Goal: Task Accomplishment & Management: Complete application form

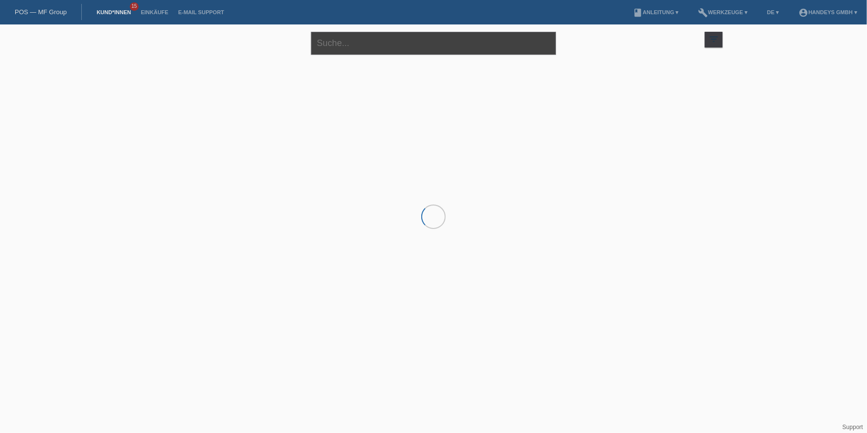
click at [340, 43] on input "text" at bounding box center [433, 43] width 245 height 23
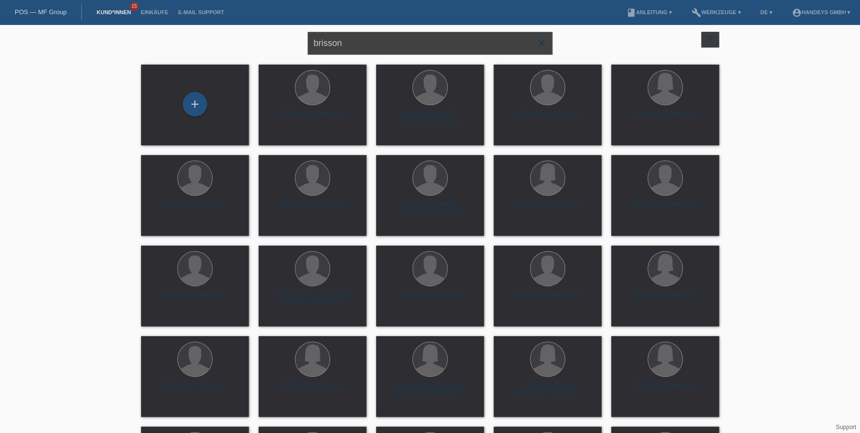
type input "brisson"
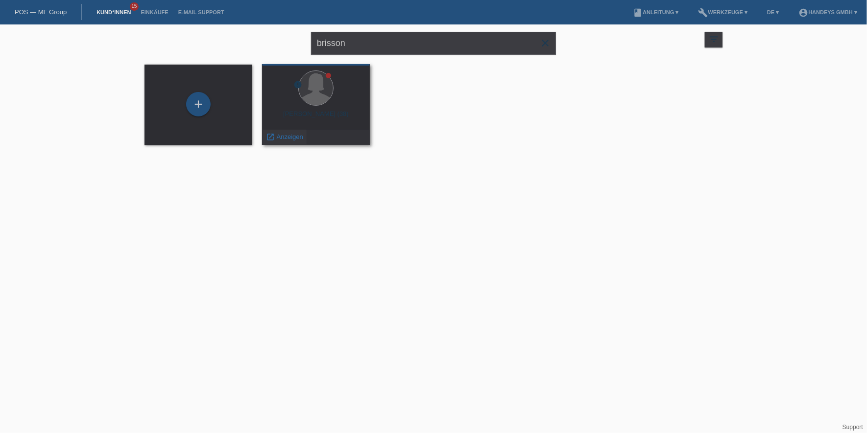
click at [269, 139] on icon "launch" at bounding box center [270, 137] width 9 height 9
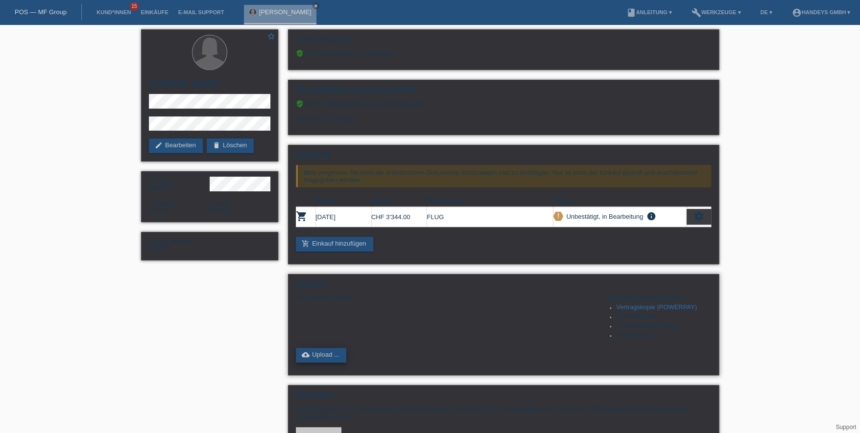
click at [320, 352] on link "cloud_upload Upload ..." at bounding box center [321, 355] width 50 height 15
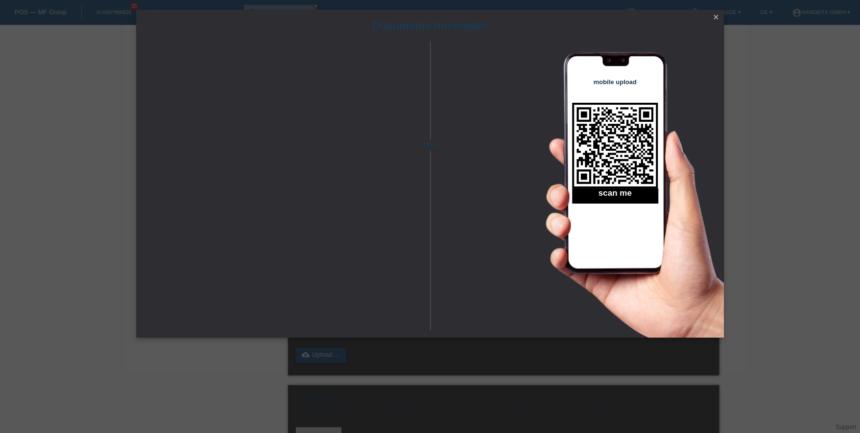
click at [715, 18] on icon "close" at bounding box center [716, 17] width 8 height 8
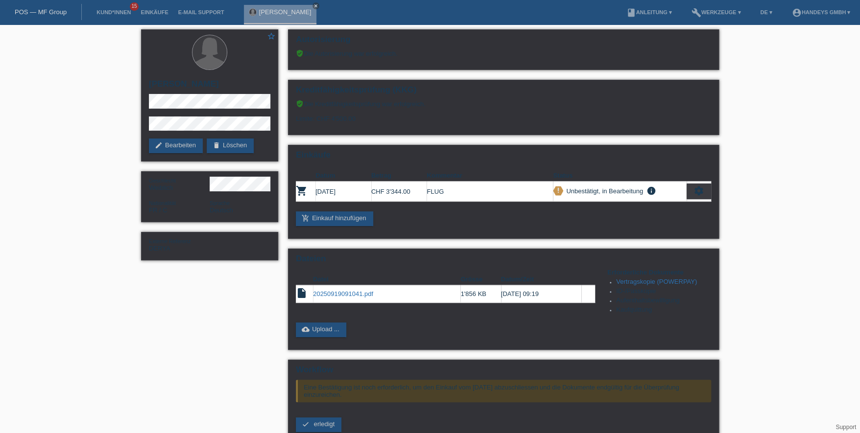
scroll to position [86, 0]
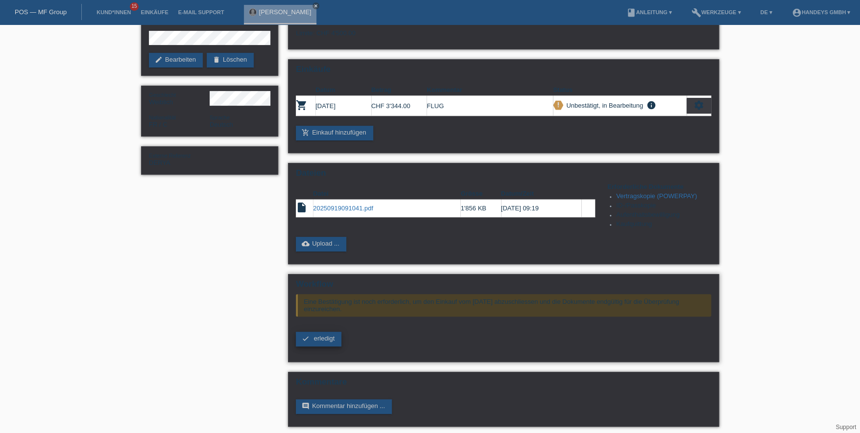
click at [308, 338] on icon "check" at bounding box center [306, 339] width 8 height 8
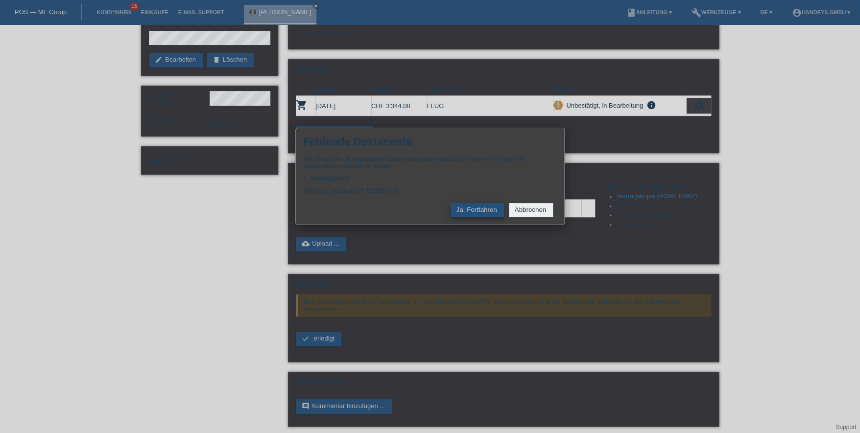
click at [473, 206] on button "Ja, Fortfahren" at bounding box center [477, 210] width 53 height 14
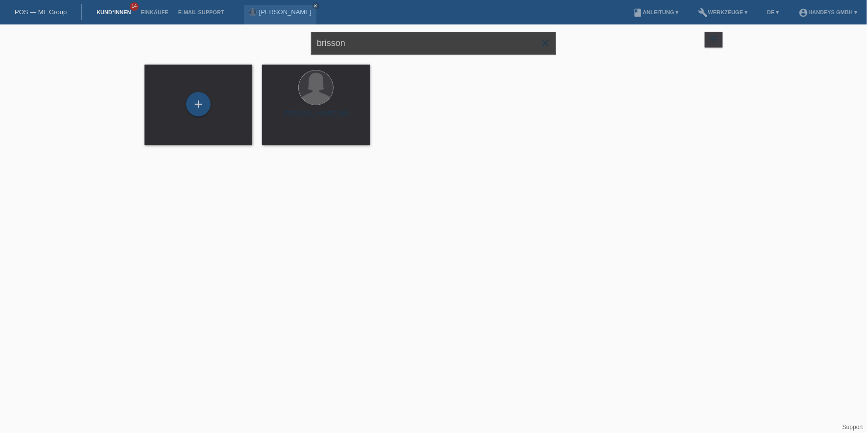
drag, startPoint x: 389, startPoint y: 44, endPoint x: 271, endPoint y: 43, distance: 118.0
click at [271, 42] on div "brisson close filter_list view_module Alle Kund*innen anzeigen star Markierte K…" at bounding box center [434, 41] width 588 height 35
type input "laura"
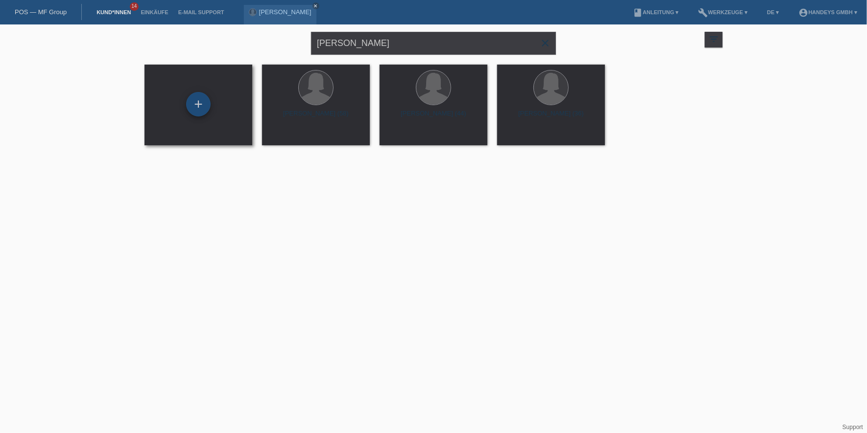
click at [193, 107] on div "+" at bounding box center [198, 104] width 24 height 24
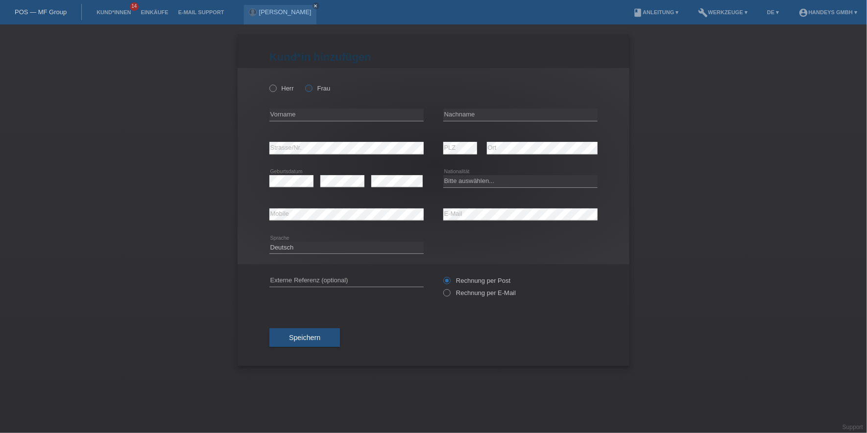
click at [316, 90] on label "Frau" at bounding box center [317, 88] width 25 height 7
click at [311, 90] on input "Frau" at bounding box center [308, 88] width 6 height 6
radio input "true"
click at [346, 112] on input "text" at bounding box center [346, 115] width 154 height 12
paste input "Laura Antoniette"
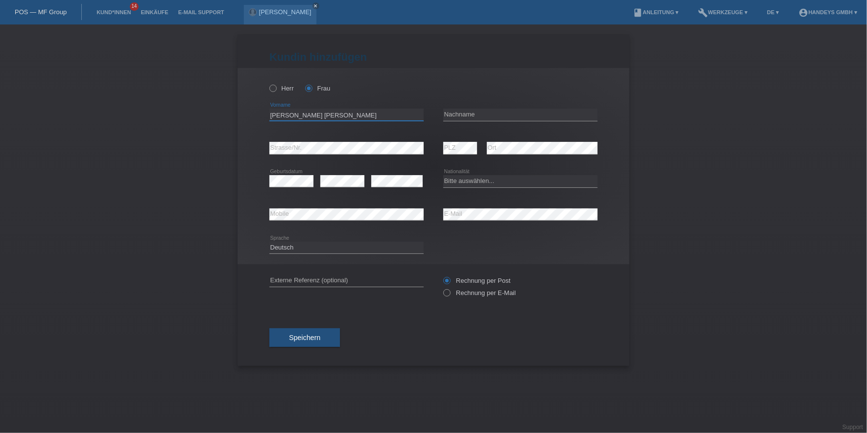
type input "Laura Antoniette"
click at [481, 107] on div "error Nachname" at bounding box center [520, 114] width 154 height 33
click at [481, 111] on input "text" at bounding box center [520, 115] width 154 height 12
paste input "Hebenstreit"
type input "Hebenstreit"
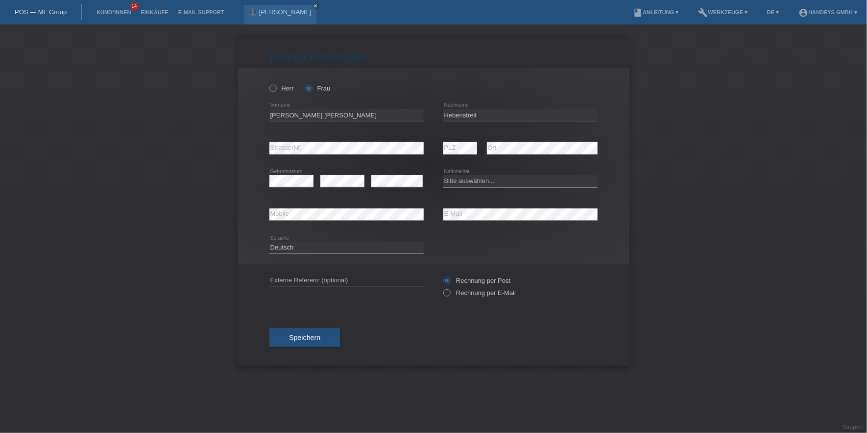
click at [297, 141] on div "error Strasse/Nr." at bounding box center [346, 148] width 154 height 33
click at [486, 185] on select "Bitte auswählen... Schweiz Deutschland Liechtenstein Österreich ------------ Af…" at bounding box center [520, 181] width 154 height 12
select select "CH"
click at [443, 175] on select "Bitte auswählen... Schweiz Deutschland Liechtenstein Österreich ------------ Af…" at bounding box center [520, 181] width 154 height 12
drag, startPoint x: 389, startPoint y: 276, endPoint x: 386, endPoint y: 282, distance: 6.4
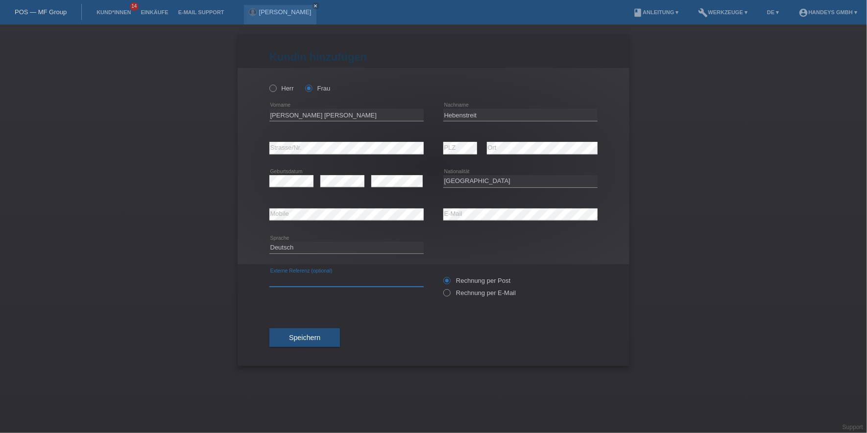
click at [389, 276] on input "text" at bounding box center [346, 281] width 154 height 12
type input "DERYA"
click at [499, 294] on label "Rechnung per E-Mail" at bounding box center [479, 292] width 72 height 7
click at [450, 294] on input "Rechnung per E-Mail" at bounding box center [446, 295] width 6 height 12
radio input "true"
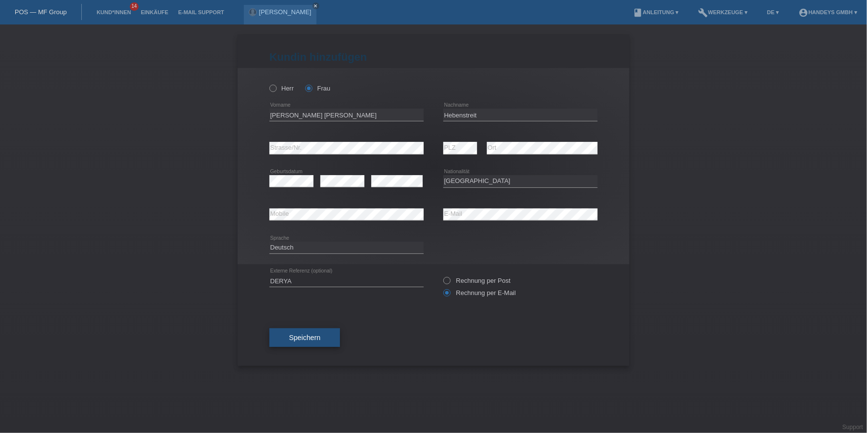
click at [302, 336] on span "Speichern" at bounding box center [304, 338] width 31 height 8
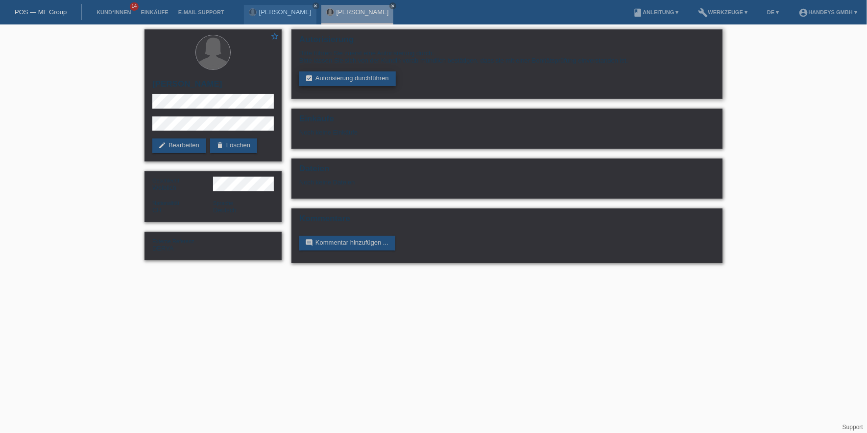
click at [347, 76] on link "assignment_turned_in Autorisierung durchführen" at bounding box center [347, 79] width 96 height 15
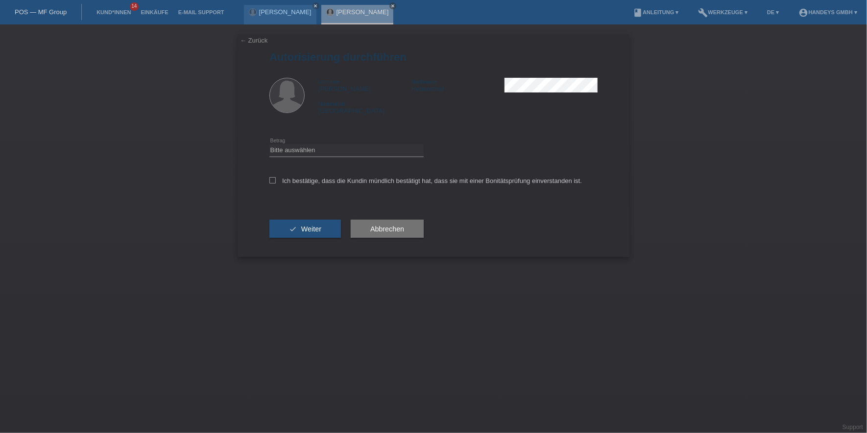
click at [353, 141] on div "Bitte auswählen CHF 1.00 - CHF 499.00 CHF 500.00 - CHF 1'999.00 CHF 2'000.00 - …" at bounding box center [346, 150] width 154 height 33
click at [352, 142] on div "Bitte auswählen CHF 1.00 - CHF 499.00 CHF 500.00 - CHF 1'999.00 CHF 2'000.00 - …" at bounding box center [346, 150] width 154 height 33
drag, startPoint x: 352, startPoint y: 142, endPoint x: 330, endPoint y: 153, distance: 25.4
click at [330, 153] on select "Bitte auswählen CHF 1.00 - CHF 499.00 CHF 500.00 - CHF 1'999.00 CHF 2'000.00 - …" at bounding box center [346, 150] width 154 height 12
select select "3"
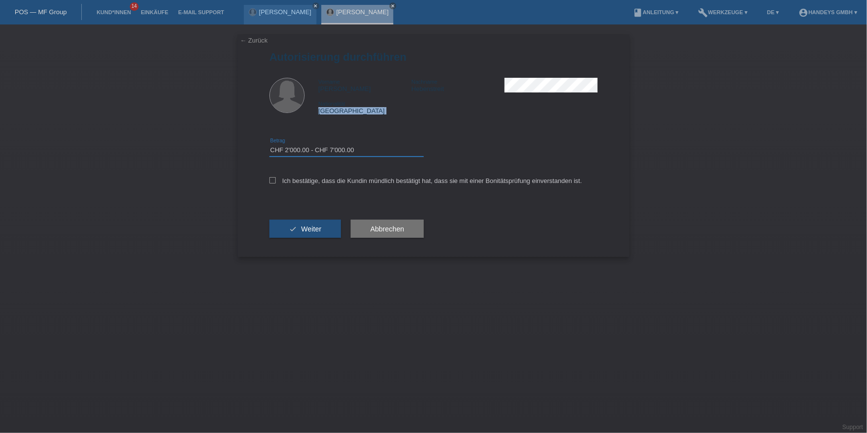
click at [269, 144] on select "Bitte auswählen CHF 1.00 - CHF 499.00 CHF 500.00 - CHF 1'999.00 CHF 2'000.00 - …" at bounding box center [346, 150] width 154 height 12
click at [335, 178] on label "Ich bestätige, dass die Kundin mündlich bestätigt hat, dass sie mit einer Bonit…" at bounding box center [425, 180] width 312 height 7
click at [276, 178] on input "Ich bestätige, dass die Kundin mündlich bestätigt hat, dass sie mit einer Bonit…" at bounding box center [272, 180] width 6 height 6
checkbox input "true"
click at [304, 226] on span "Weiter" at bounding box center [311, 229] width 20 height 8
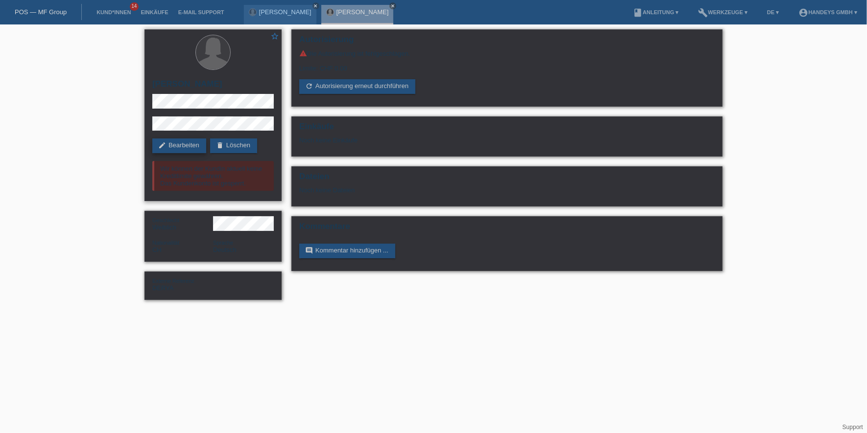
click at [163, 151] on link "edit Bearbeiten" at bounding box center [179, 146] width 54 height 15
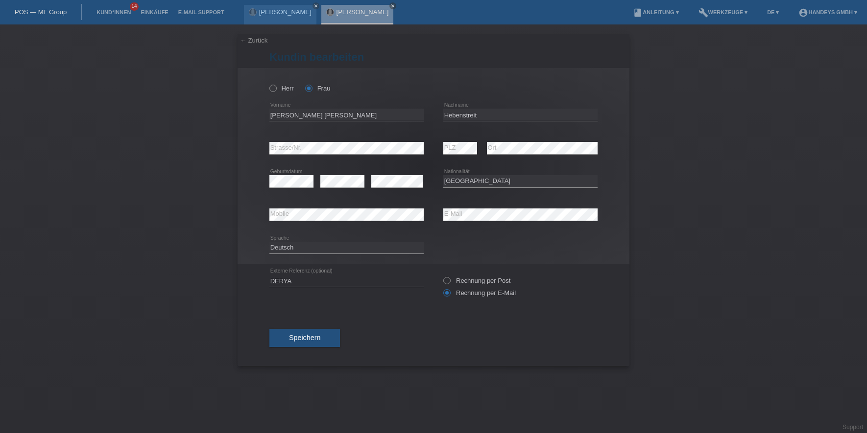
select select "CH"
drag, startPoint x: 331, startPoint y: 118, endPoint x: 241, endPoint y: 114, distance: 89.2
click at [241, 114] on div "Herr Frau Laura Antoniette error Vorname Hebenstreit error PLZ" at bounding box center [434, 166] width 392 height 196
click at [463, 118] on input "Hebenstreit" at bounding box center [520, 115] width 154 height 12
click at [468, 116] on input "Hebenstreit" at bounding box center [520, 115] width 154 height 12
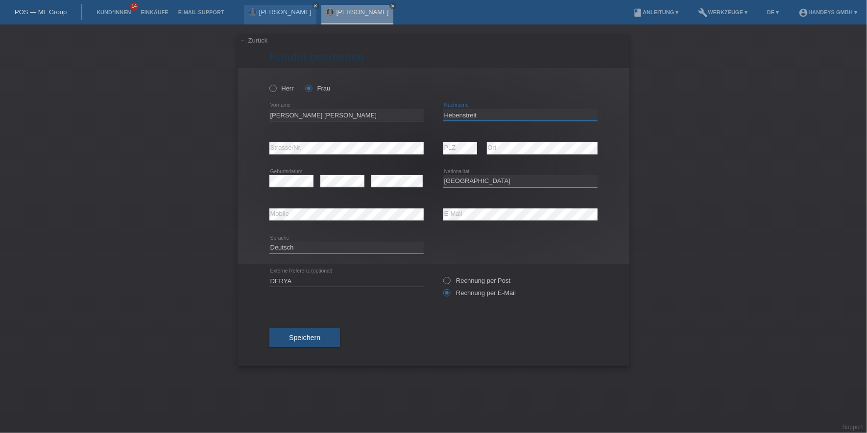
click at [468, 115] on input "Hebenstreit" at bounding box center [520, 115] width 154 height 12
drag, startPoint x: 300, startPoint y: 117, endPoint x: 235, endPoint y: 116, distance: 65.1
click at [235, 116] on div "← Zurück Kundin bearbeiten Herr Frau Laura Antoniette error PLZ" at bounding box center [433, 228] width 867 height 409
click at [182, 136] on div "← Zurück Kundin bearbeiten Herr Frau Laura Antoniette error PLZ" at bounding box center [433, 228] width 867 height 409
click at [421, 215] on div "error Mobile error E-Mail" at bounding box center [433, 214] width 328 height 33
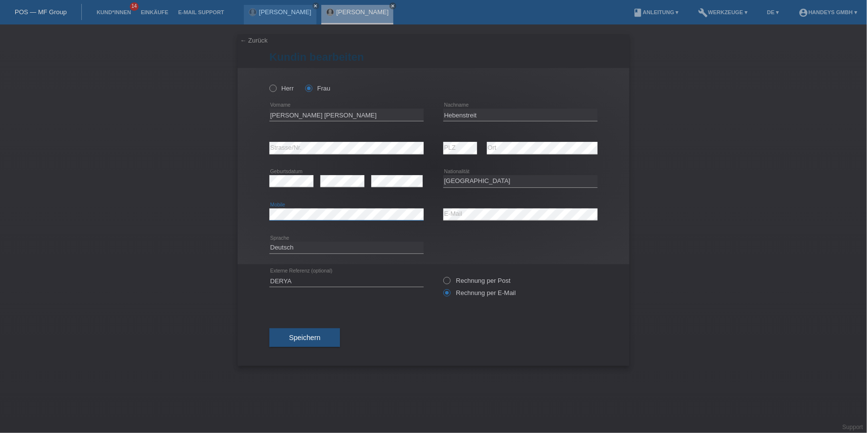
click at [285, 221] on div "error Mobile" at bounding box center [346, 215] width 154 height 13
click at [321, 335] on button "Speichern" at bounding box center [304, 338] width 71 height 19
click at [300, 337] on span "Speichern" at bounding box center [304, 338] width 31 height 8
click at [105, 13] on link "Kund*innen" at bounding box center [114, 12] width 44 height 6
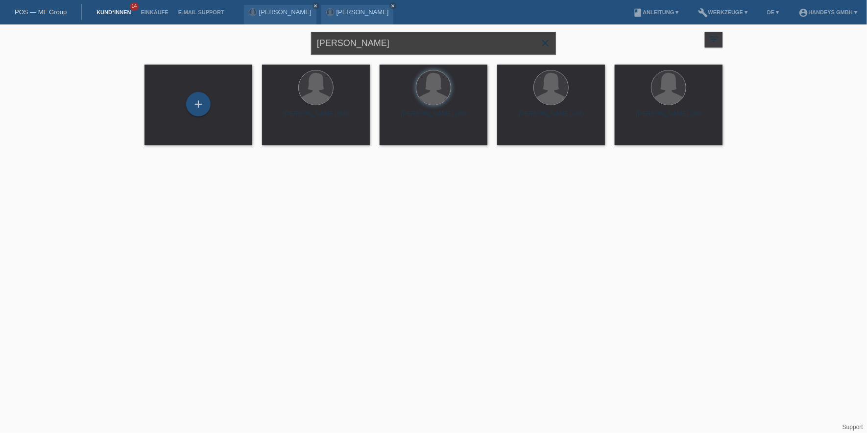
drag, startPoint x: 370, startPoint y: 44, endPoint x: 174, endPoint y: 53, distance: 195.6
click at [174, 53] on div "[PERSON_NAME] close filter_list view_module Alle Kund*innen anzeigen star Marki…" at bounding box center [434, 41] width 588 height 35
type input "puga mendetz"
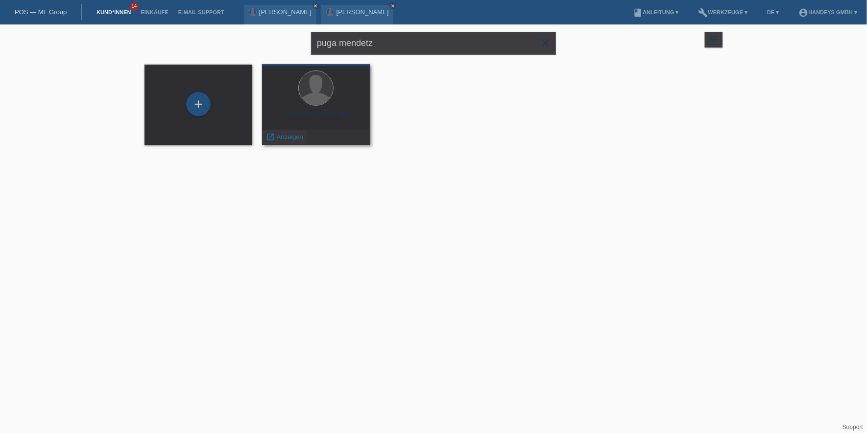
click at [277, 140] on span "Anzeigen" at bounding box center [290, 136] width 26 height 7
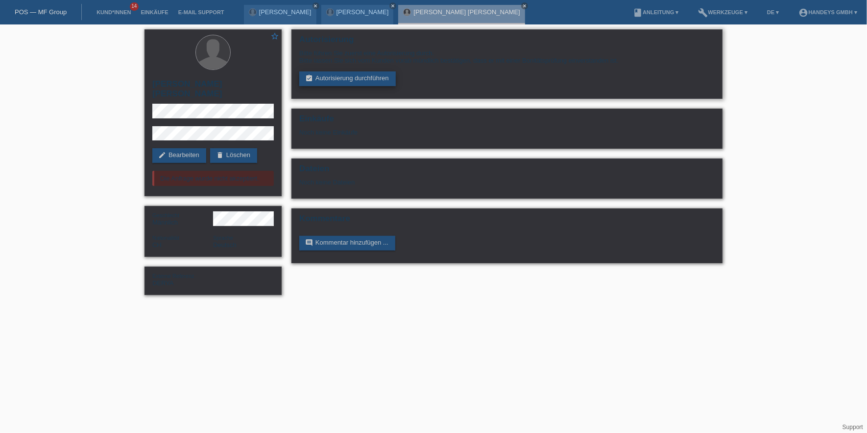
click at [335, 76] on link "assignment_turned_in Autorisierung durchführen" at bounding box center [347, 79] width 96 height 15
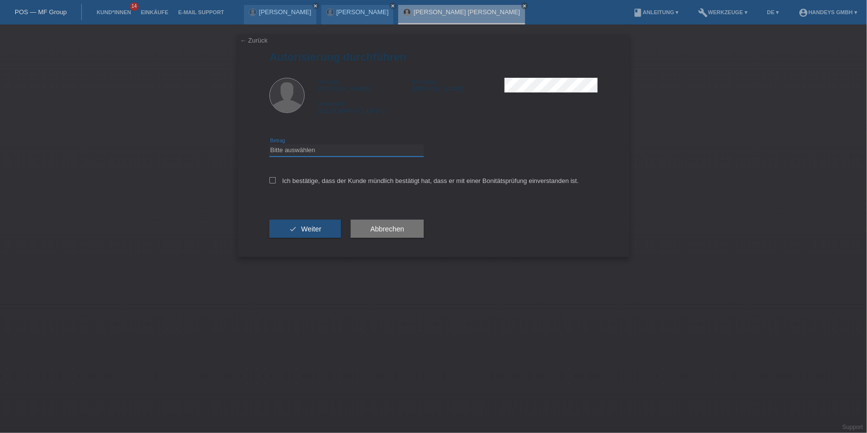
click at [309, 152] on select "Bitte auswählen CHF 1.00 - CHF 499.00 CHF 500.00 - CHF 1'999.00 CHF 2'000.00 - …" at bounding box center [346, 150] width 154 height 12
click at [269, 144] on select "Bitte auswählen CHF 1.00 - CHF 499.00 CHF 500.00 - CHF 1'999.00 CHF 2'000.00 - …" at bounding box center [346, 150] width 154 height 12
click at [342, 145] on select "Bitte auswählen CHF 1.00 - CHF 499.00 CHF 500.00 - CHF 1'999.00 CHF 2'000.00 - …" at bounding box center [346, 150] width 154 height 12
select select "3"
click at [269, 144] on select "Bitte auswählen CHF 1.00 - CHF 499.00 CHF 500.00 - CHF 1'999.00 CHF 2'000.00 - …" at bounding box center [346, 150] width 154 height 12
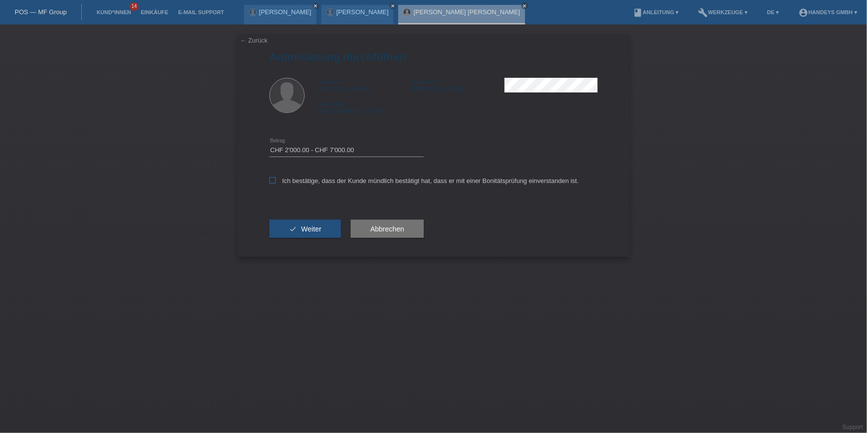
click at [329, 181] on label "Ich bestätige, dass der Kunde mündlich bestätigt hat, dass er mit einer Bonität…" at bounding box center [424, 180] width 310 height 7
click at [276, 181] on input "Ich bestätige, dass der Kunde mündlich bestätigt hat, dass er mit einer Bonität…" at bounding box center [272, 180] width 6 height 6
checkbox input "true"
click at [301, 223] on button "check Weiter" at bounding box center [305, 229] width 72 height 19
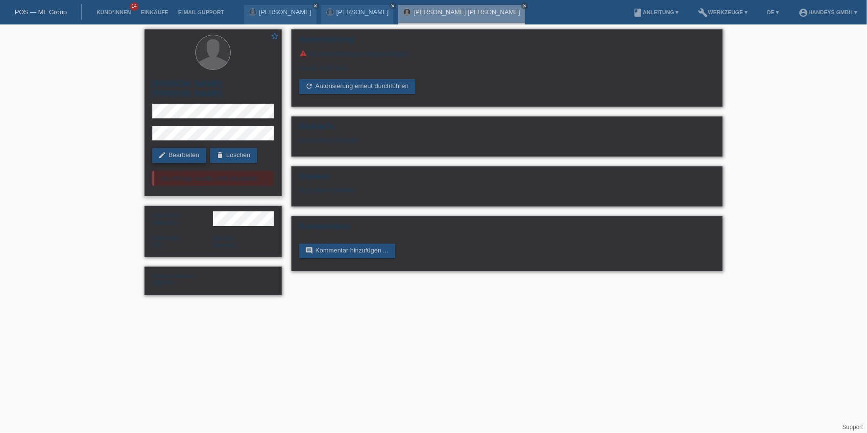
click at [164, 148] on link "edit Bearbeiten" at bounding box center [179, 155] width 54 height 15
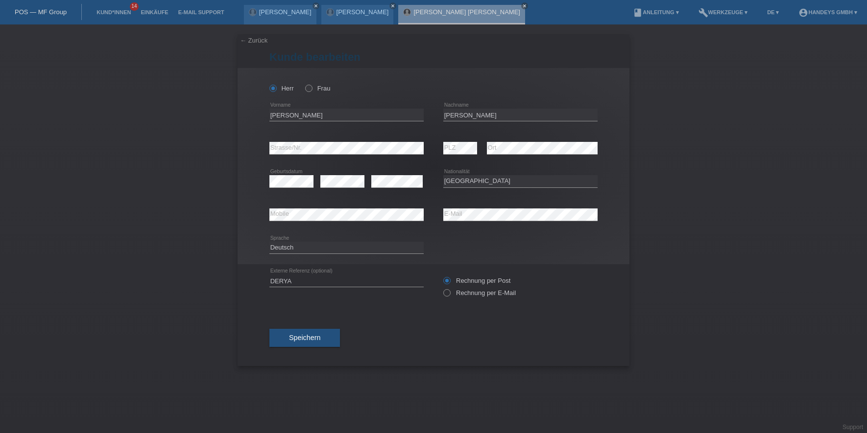
select select "CH"
click at [287, 117] on input "[PERSON_NAME]" at bounding box center [346, 115] width 154 height 12
click at [347, 115] on input "[PERSON_NAME]" at bounding box center [346, 115] width 154 height 12
drag, startPoint x: 338, startPoint y: 115, endPoint x: 255, endPoint y: 117, distance: 82.8
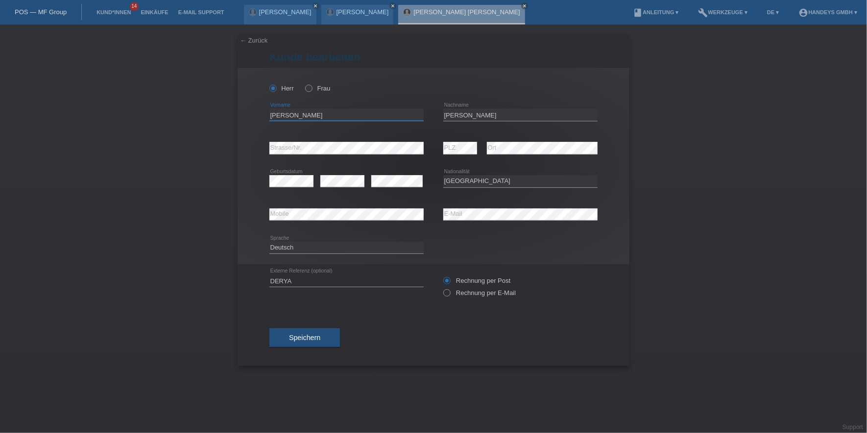
click at [255, 117] on div "[PERSON_NAME] Frau [PERSON_NAME] error Vorname [PERSON_NAME] error PLZ" at bounding box center [434, 166] width 392 height 196
drag, startPoint x: 524, startPoint y: 110, endPoint x: 419, endPoint y: 112, distance: 104.3
click at [419, 112] on div "[PERSON_NAME] error Vorname [PERSON_NAME] error Nachname" at bounding box center [433, 114] width 328 height 33
drag, startPoint x: 324, startPoint y: 111, endPoint x: 197, endPoint y: 109, distance: 126.9
click at [197, 109] on div "← Zurück [PERSON_NAME] bearbeiten [PERSON_NAME] Frau [PERSON_NAME] error PLZ" at bounding box center [433, 228] width 867 height 409
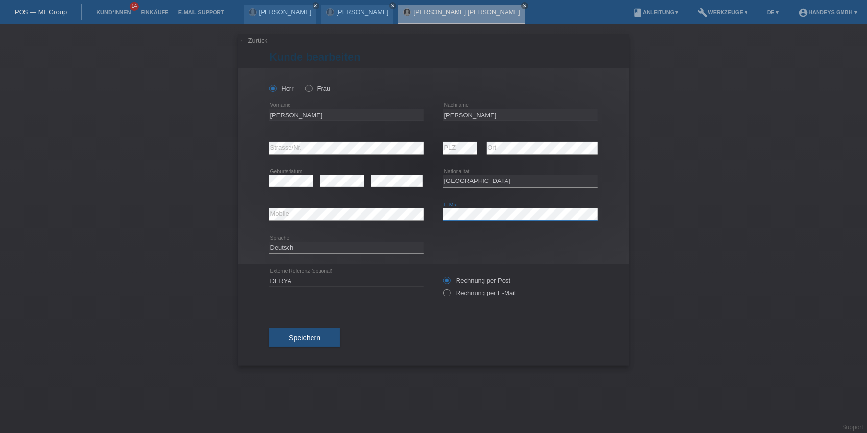
click at [415, 214] on div "error Mobile error E-Mail" at bounding box center [433, 214] width 328 height 33
click at [286, 220] on div "error Mobile" at bounding box center [346, 215] width 154 height 13
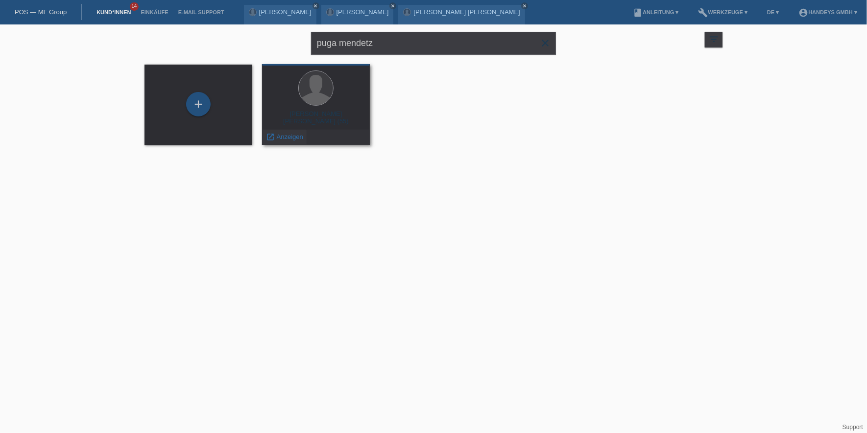
click at [281, 141] on div "launch Anzeigen" at bounding box center [285, 137] width 44 height 15
click at [282, 139] on span "Anzeigen" at bounding box center [290, 136] width 26 height 7
drag, startPoint x: 414, startPoint y: 45, endPoint x: 138, endPoint y: 43, distance: 276.2
click at [142, 41] on div "puga mendetz close filter_list view_module Alle Kund*innen anzeigen star Markie…" at bounding box center [434, 41] width 588 height 35
type input "BONAFEDE"
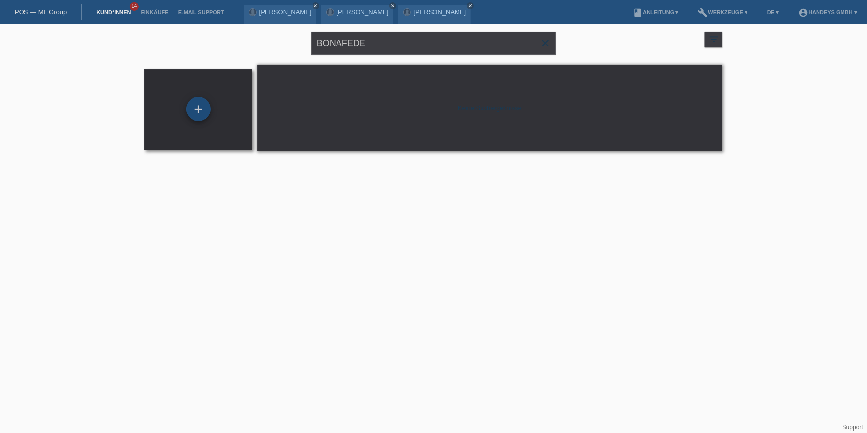
click at [201, 111] on div "+" at bounding box center [198, 109] width 24 height 24
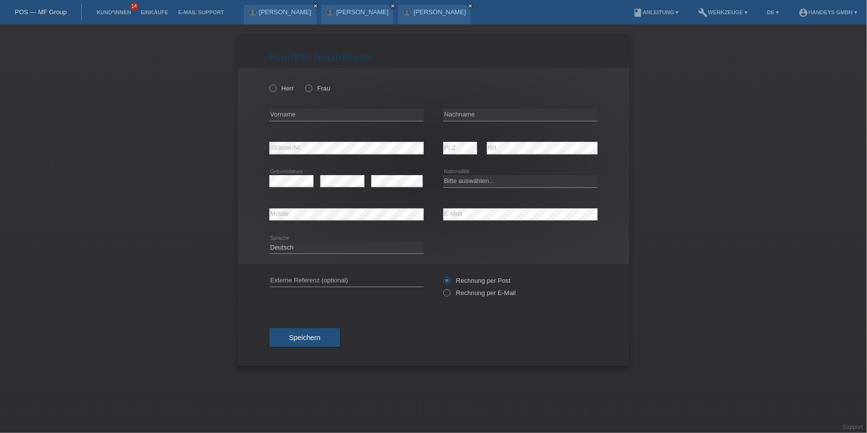
click at [276, 92] on div "Herr Frau" at bounding box center [346, 88] width 154 height 20
click at [277, 87] on label "Herr" at bounding box center [281, 88] width 24 height 7
click at [276, 87] on input "Herr" at bounding box center [272, 88] width 6 height 6
radio input "true"
click at [283, 112] on input "text" at bounding box center [346, 115] width 154 height 12
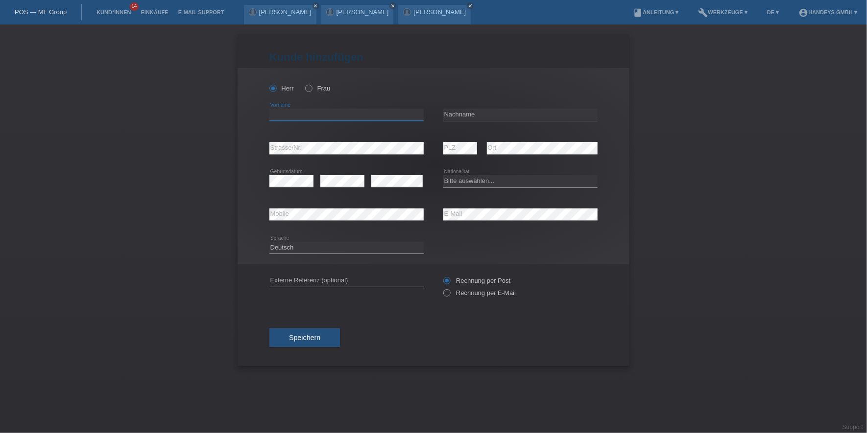
paste input "Guiseppe"
type input "Guiseppe"
drag, startPoint x: 457, startPoint y: 103, endPoint x: 457, endPoint y: 109, distance: 5.9
click at [457, 103] on div "error Nachname" at bounding box center [520, 114] width 154 height 33
click at [457, 109] on input "text" at bounding box center [520, 115] width 154 height 12
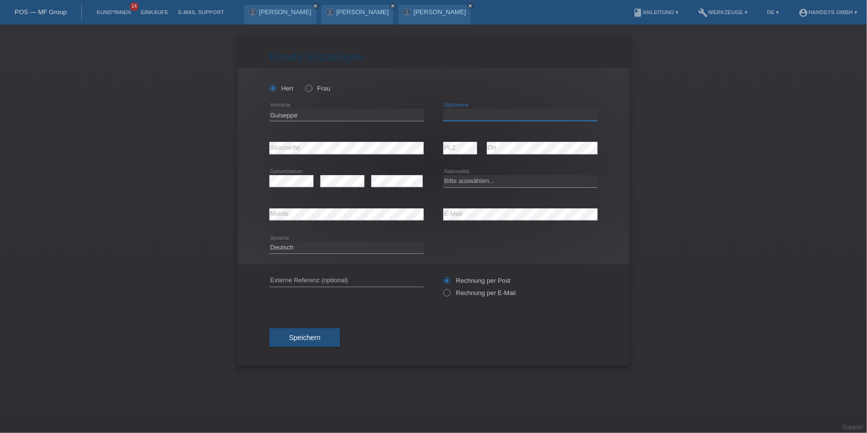
paste input "Bonafede"
type input "Bonafede"
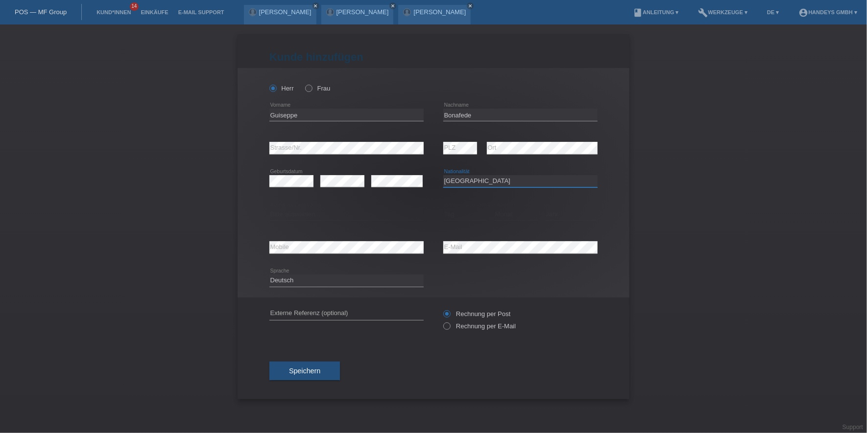
select select "IT"
drag, startPoint x: 307, startPoint y: 209, endPoint x: 302, endPoint y: 215, distance: 7.3
click at [302, 215] on select "Bitte auswählen... C B B - Flüchtlingsstatus Andere" at bounding box center [346, 215] width 154 height 12
select select "C"
click at [269, 209] on select "Bitte auswählen... C B B - Flüchtlingsstatus Andere" at bounding box center [346, 215] width 154 height 12
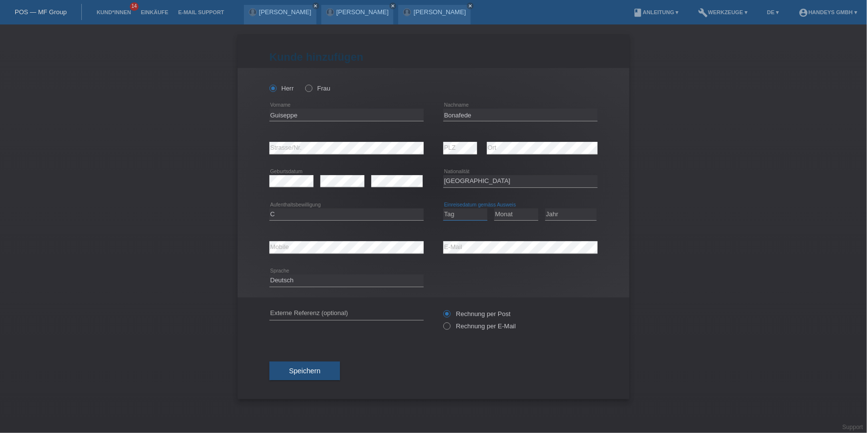
click at [465, 215] on select "Tag 01 02 03 04 05 06 07 08 09 10 11" at bounding box center [465, 215] width 44 height 12
select select "06"
click at [443, 209] on select "Tag 01 02 03 04 05 06 07 08 09 10 11" at bounding box center [465, 215] width 44 height 12
select select "01"
select select "2007"
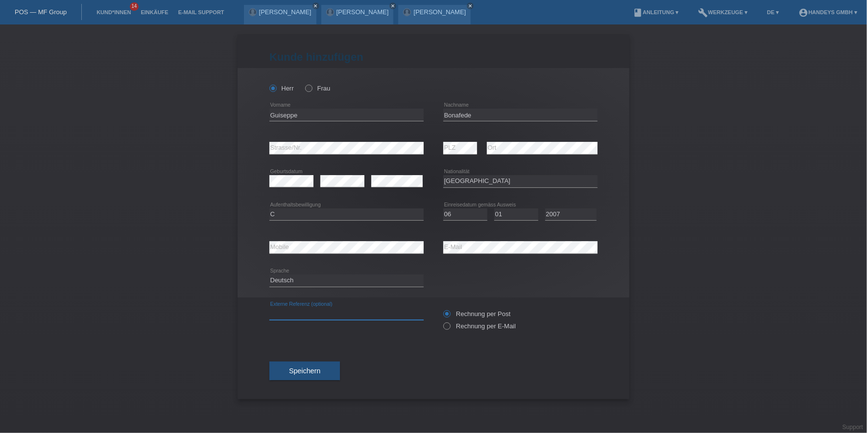
click at [286, 312] on input "text" at bounding box center [346, 314] width 154 height 12
type input "DERYA"
drag, startPoint x: 469, startPoint y: 328, endPoint x: 463, endPoint y: 328, distance: 5.4
click at [469, 328] on label "Rechnung per E-Mail" at bounding box center [479, 326] width 72 height 7
click at [450, 328] on input "Rechnung per E-Mail" at bounding box center [446, 329] width 6 height 12
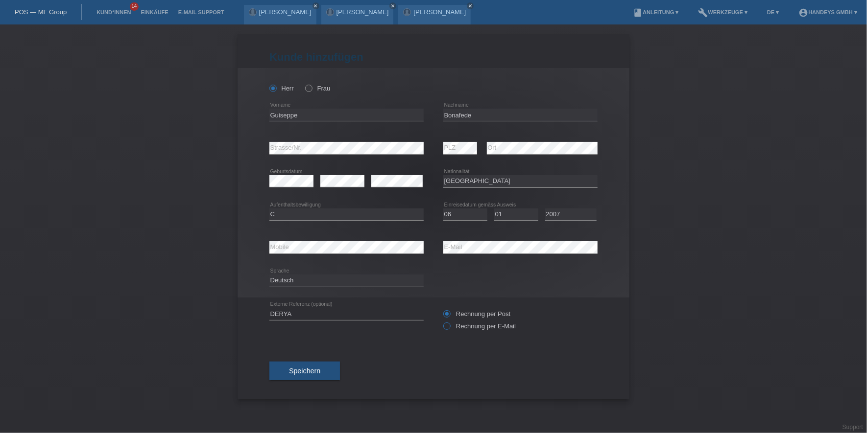
radio input "true"
click at [325, 368] on button "Speichern" at bounding box center [304, 371] width 71 height 19
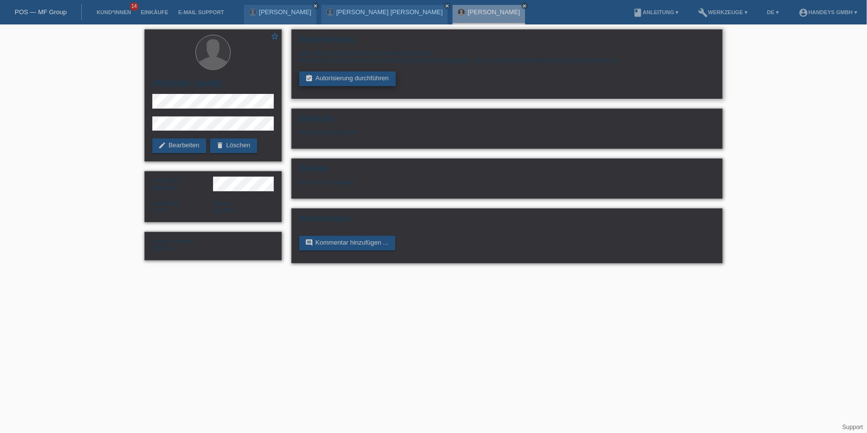
click at [320, 80] on link "assignment_turned_in Autorisierung durchführen" at bounding box center [347, 79] width 96 height 15
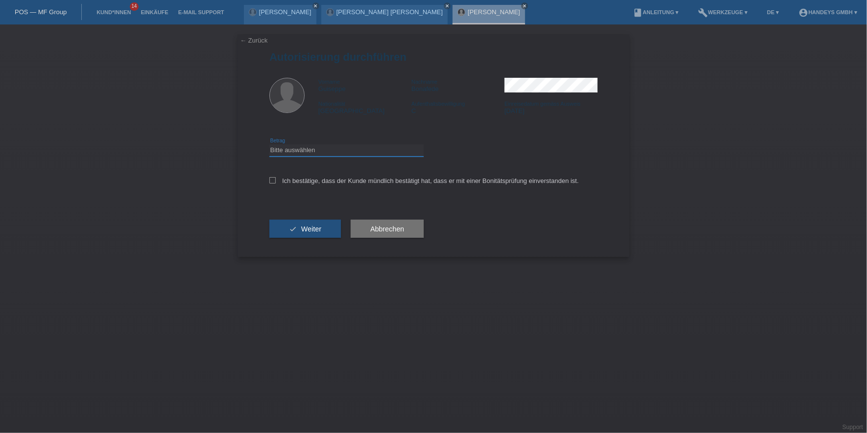
click at [311, 151] on select "Bitte auswählen CHF 1.00 - CHF 499.00 CHF 500.00 - CHF 1'999.00 CHF 2'000.00 - …" at bounding box center [346, 150] width 154 height 12
select select "3"
click at [269, 144] on select "Bitte auswählen CHF 1.00 - CHF 499.00 CHF 500.00 - CHF 1'999.00 CHF 2'000.00 - …" at bounding box center [346, 150] width 154 height 12
click at [311, 178] on label "Ich bestätige, dass der Kunde mündlich bestätigt hat, dass er mit einer Bonität…" at bounding box center [424, 180] width 310 height 7
click at [276, 178] on input "Ich bestätige, dass der Kunde mündlich bestätigt hat, dass er mit einer Bonität…" at bounding box center [272, 180] width 6 height 6
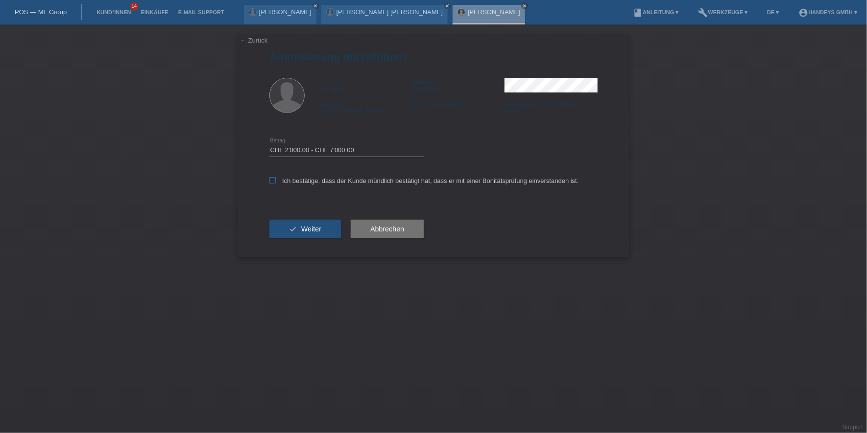
checkbox input "true"
click at [302, 228] on span "Weiter" at bounding box center [311, 229] width 20 height 8
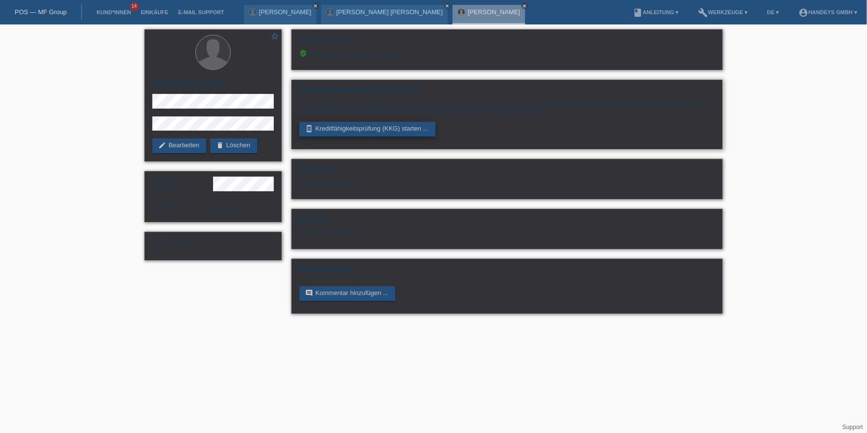
click at [327, 130] on link "perm_device_information Kreditfähigkeitsprüfung (KKG) starten ..." at bounding box center [367, 129] width 136 height 15
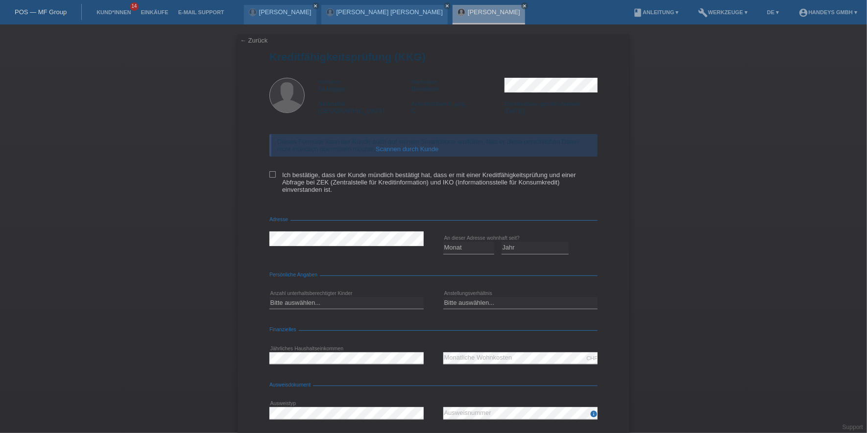
click at [400, 148] on link "Scannen durch Kunde" at bounding box center [407, 148] width 63 height 7
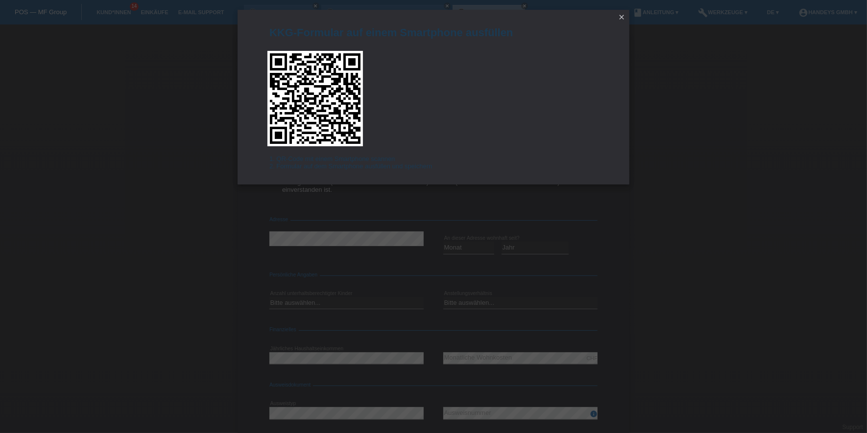
click at [621, 17] on icon "close" at bounding box center [622, 17] width 8 height 8
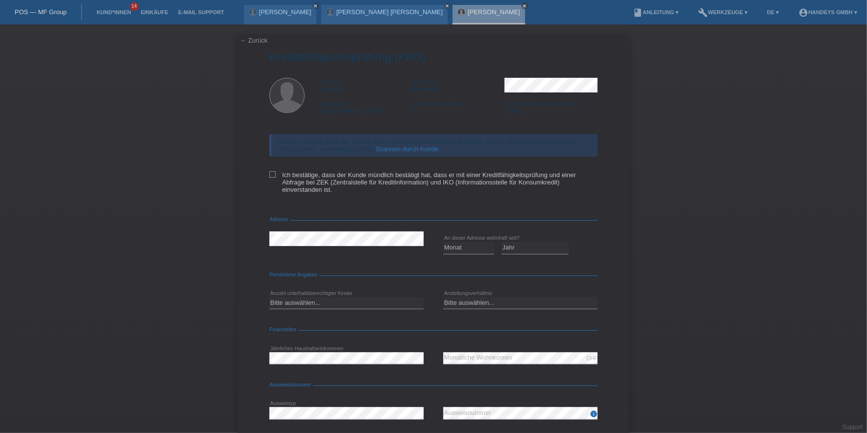
click at [246, 38] on link "← Zurück" at bounding box center [253, 40] width 27 height 7
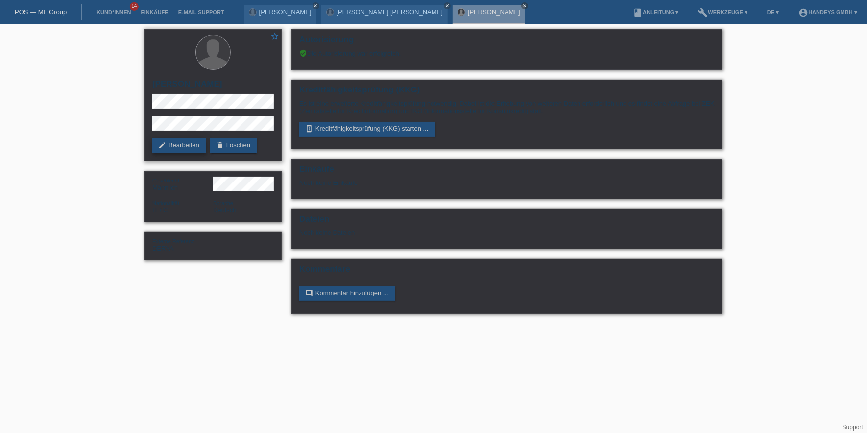
click at [188, 149] on link "edit Bearbeiten" at bounding box center [179, 146] width 54 height 15
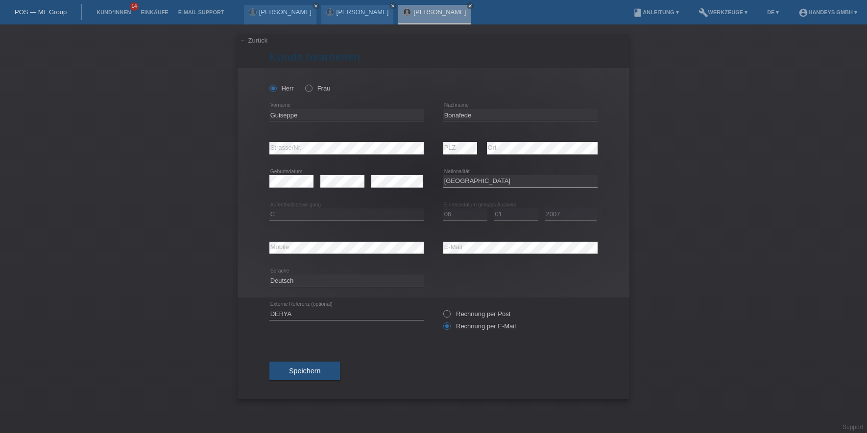
select select "IT"
select select "C"
select select "06"
select select "01"
select select "2007"
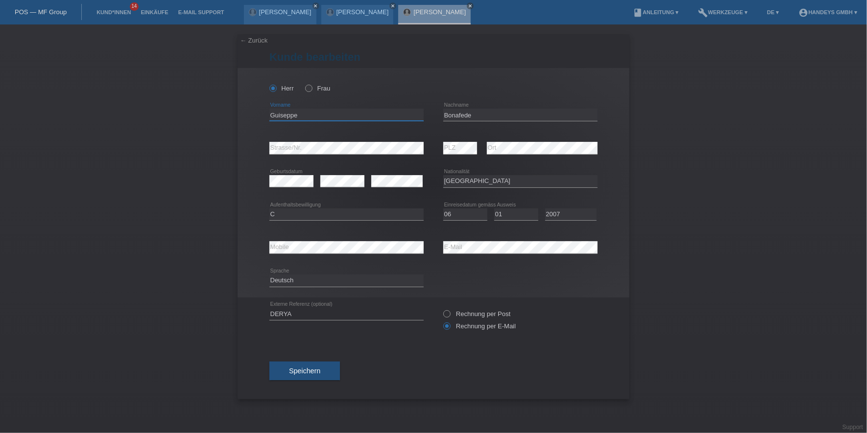
drag, startPoint x: 318, startPoint y: 117, endPoint x: 212, endPoint y: 117, distance: 106.3
click at [212, 117] on div "← Zurück Kunde bearbeiten Herr Frau Guiseppe error Vorname PLZ" at bounding box center [433, 228] width 867 height 409
click at [443, 111] on input "Bonafede" at bounding box center [520, 115] width 154 height 12
click at [444, 111] on input "Bonafede" at bounding box center [520, 115] width 154 height 12
click at [284, 120] on input "Guiseppe" at bounding box center [346, 115] width 154 height 12
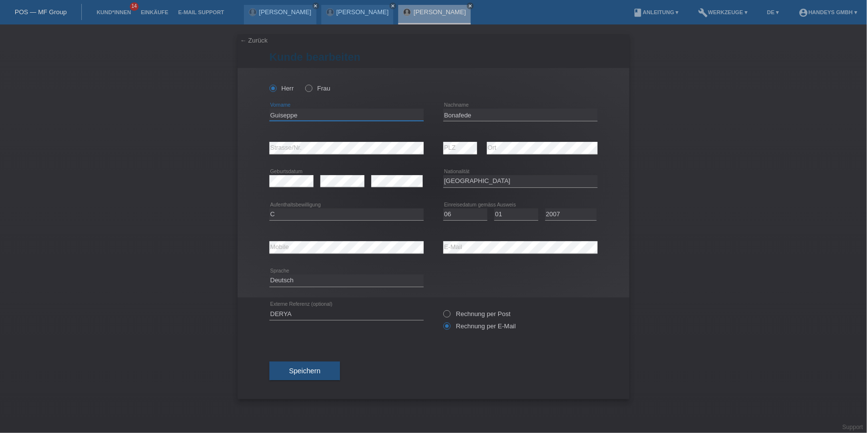
click at [287, 113] on input "Guiseppe" at bounding box center [346, 115] width 154 height 12
click at [255, 146] on div "Herr Frau Guiseppe error Vorname" at bounding box center [434, 183] width 392 height 230
click at [380, 248] on div "error Mobile error E-Mail" at bounding box center [433, 247] width 328 height 33
click at [466, 14] on link "[PERSON_NAME]" at bounding box center [439, 11] width 52 height 7
